Goal: Browse casually: Explore the website without a specific task or goal

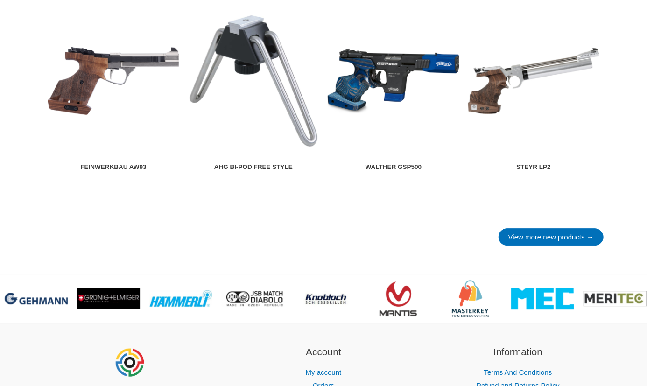
scroll to position [1230, 0]
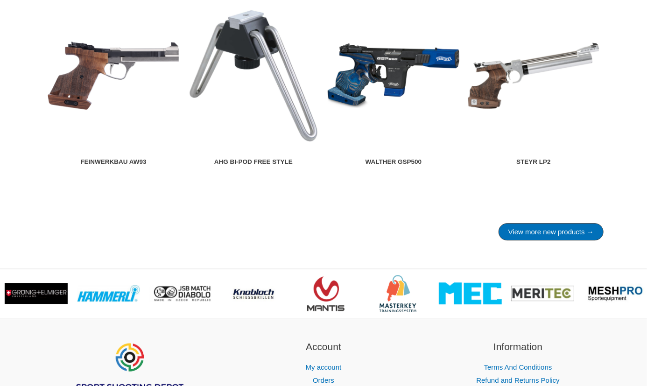
click at [555, 240] on link "View more new products →" at bounding box center [550, 231] width 105 height 17
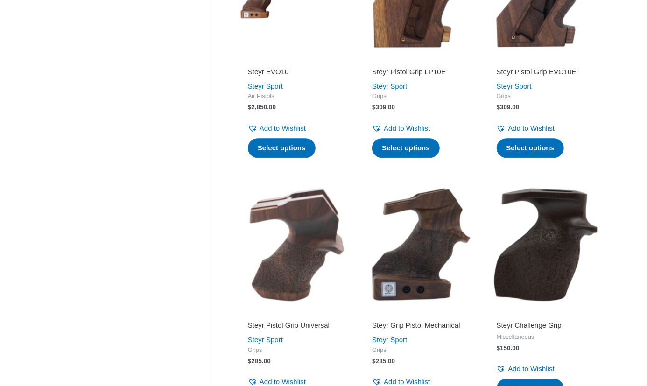
scroll to position [1145, 0]
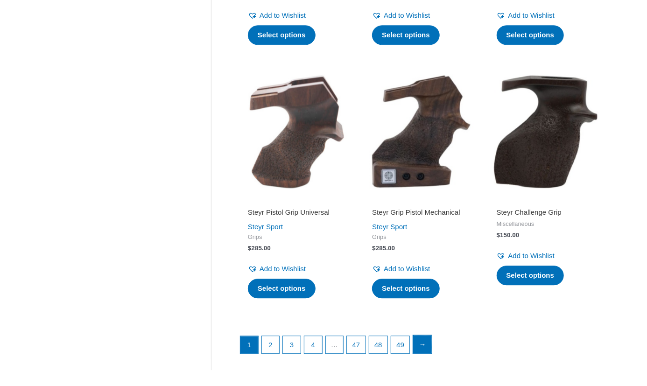
click at [432, 346] on link "→" at bounding box center [422, 344] width 19 height 19
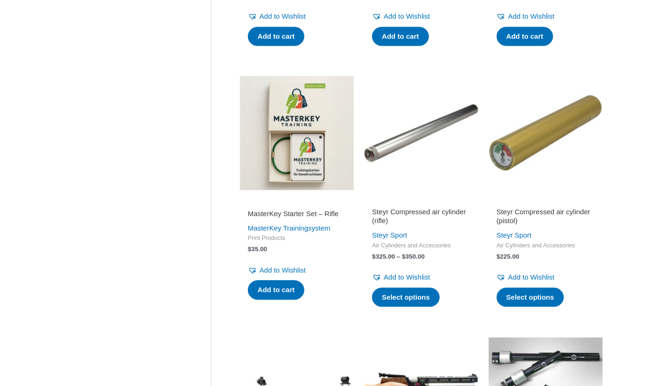
scroll to position [891, 0]
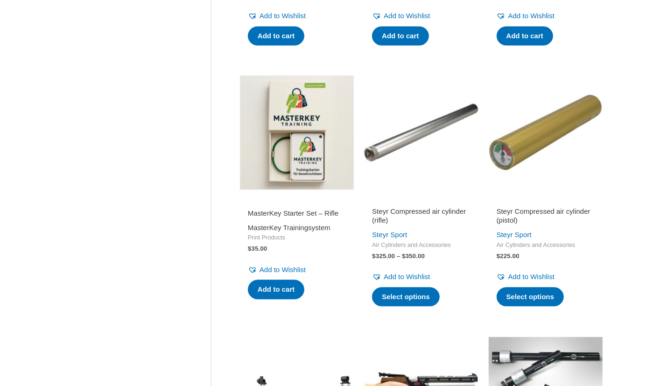
click at [282, 231] on link "MasterKey Trainingsystem" at bounding box center [289, 227] width 83 height 8
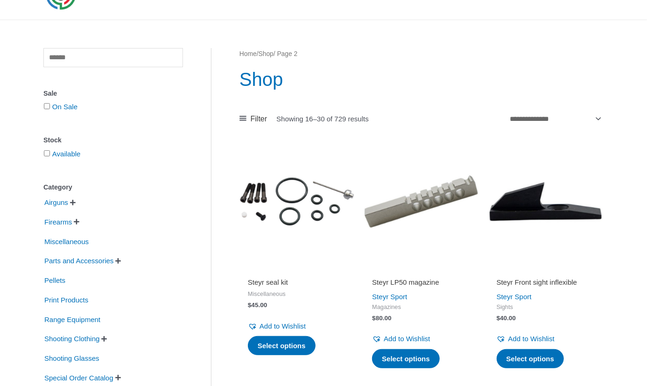
scroll to position [0, 0]
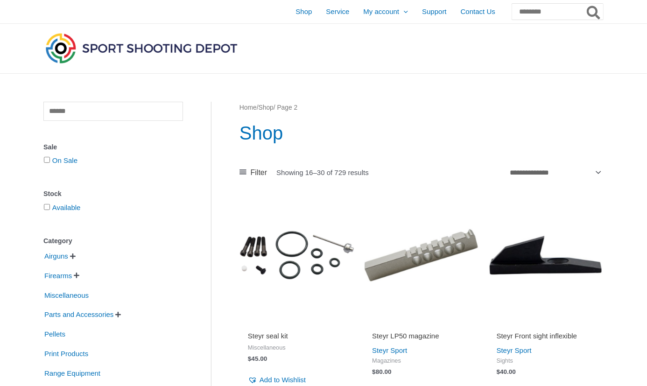
click at [97, 48] on img at bounding box center [141, 48] width 196 height 35
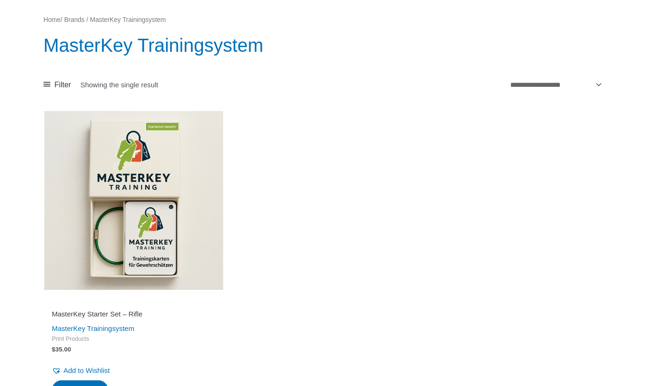
scroll to position [84, 0]
